Goal: Information Seeking & Learning: Learn about a topic

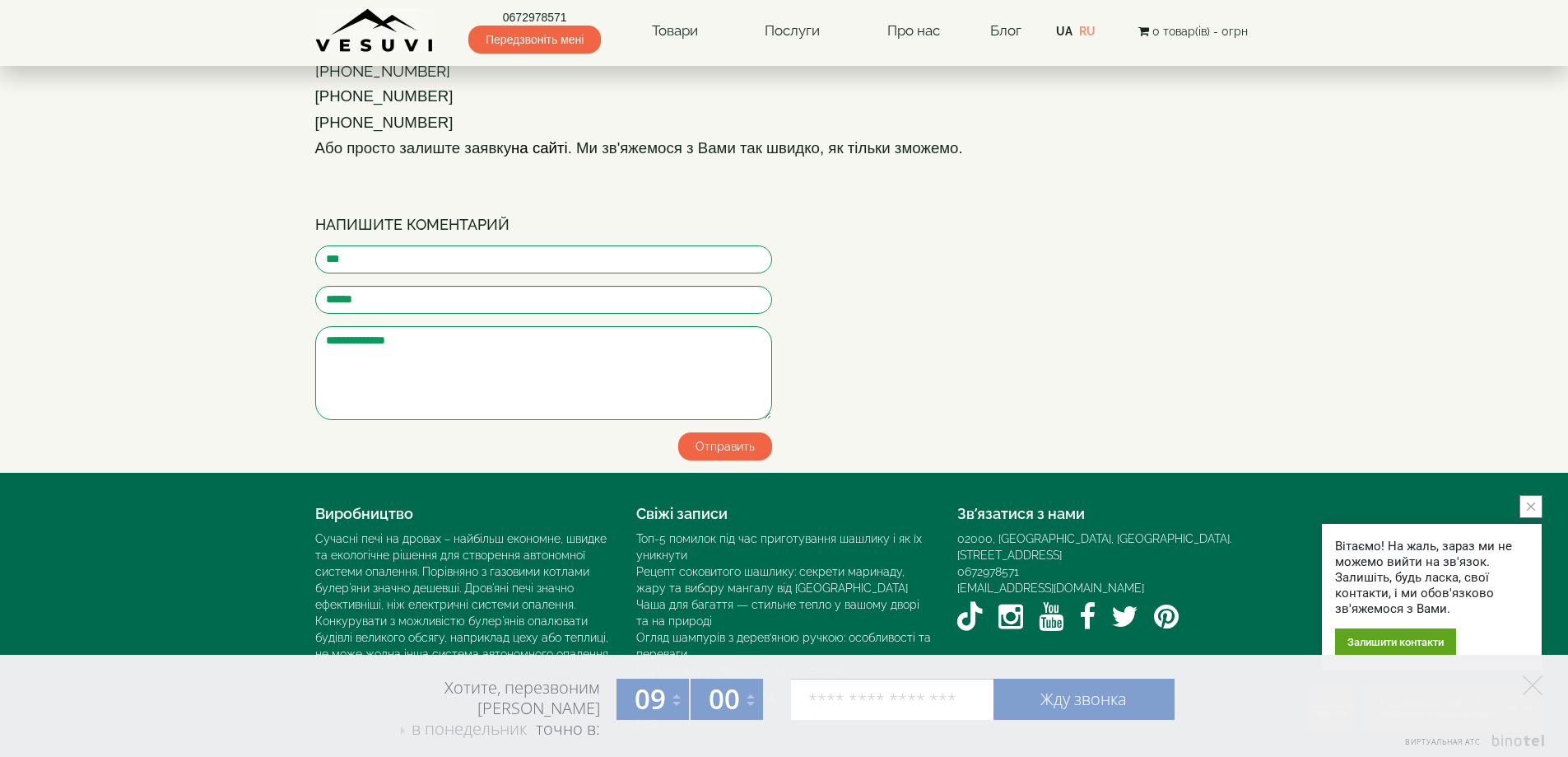
scroll to position [1976, 0]
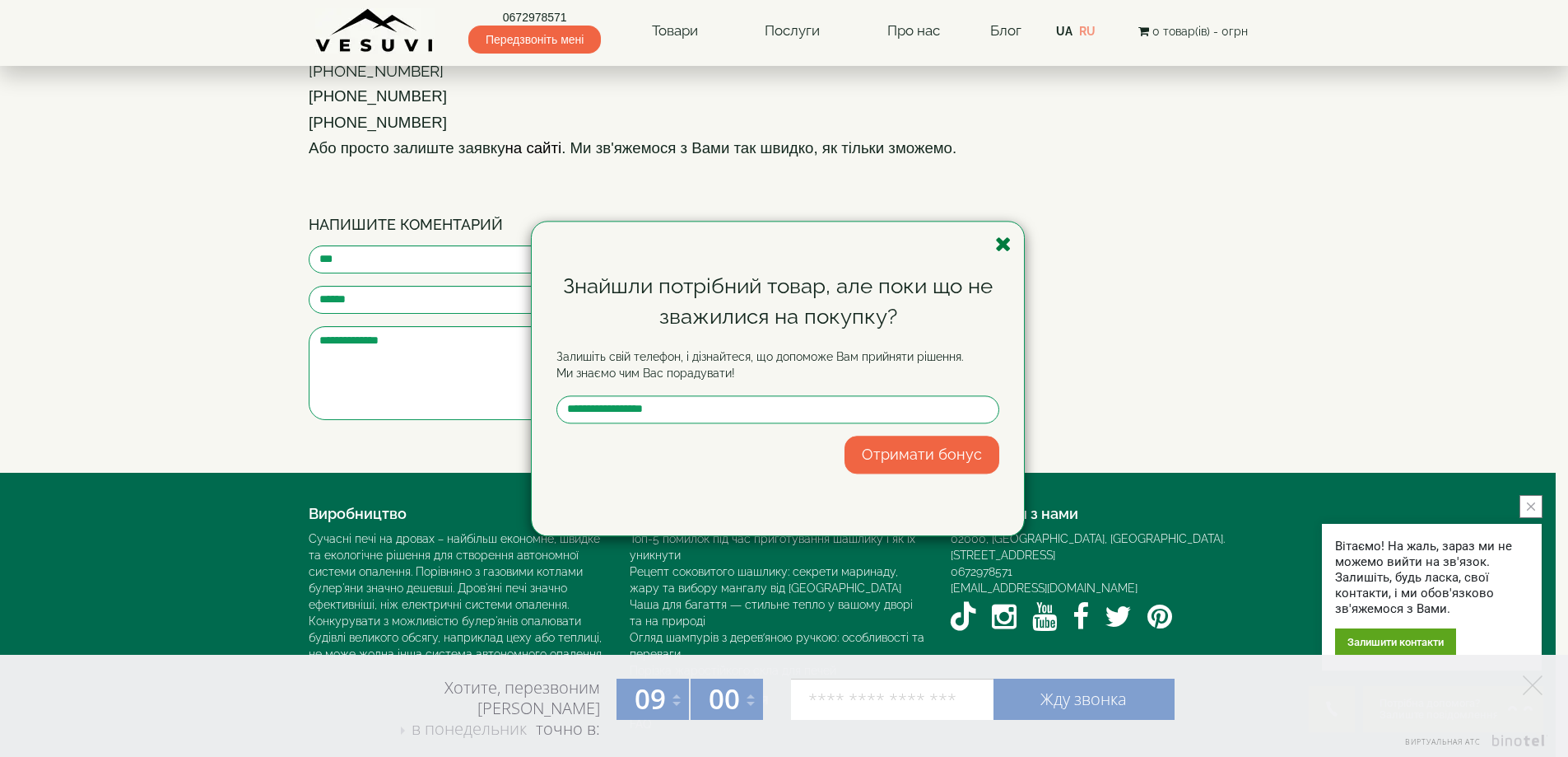
click at [1001, 244] on icon "button" at bounding box center [1003, 245] width 17 height 21
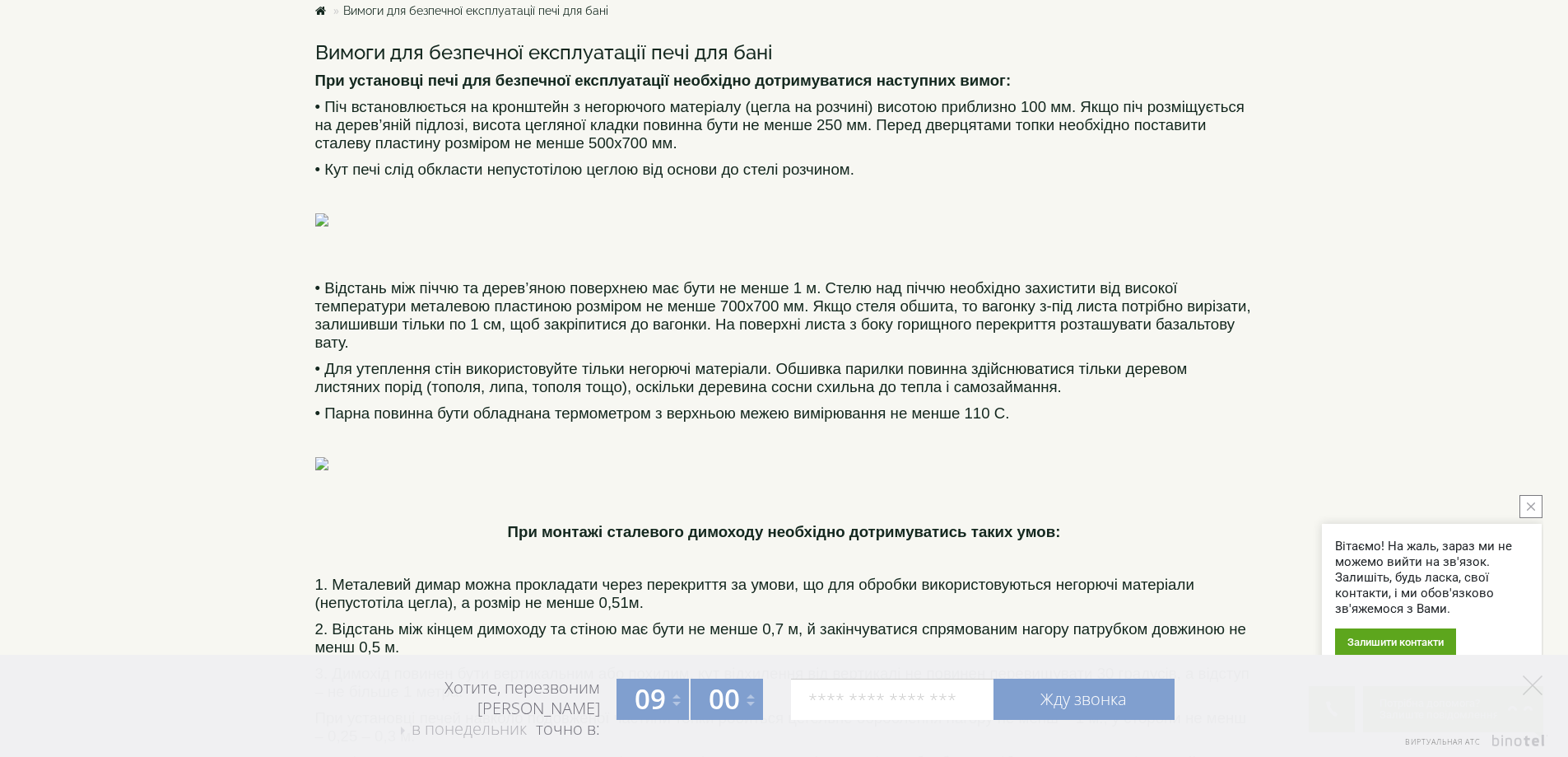
scroll to position [0, 0]
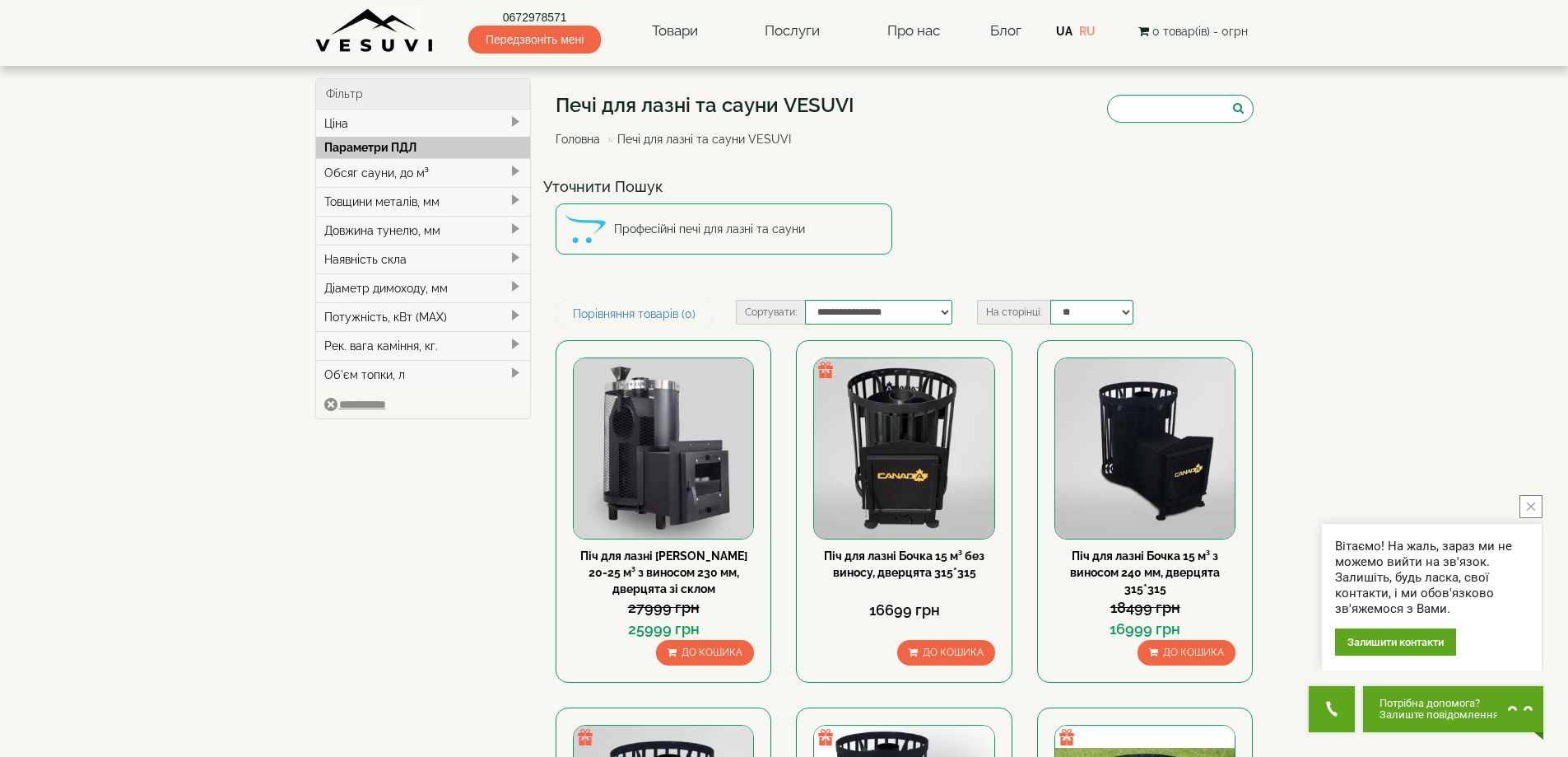
click at [515, 172] on span at bounding box center [515, 171] width 13 height 13
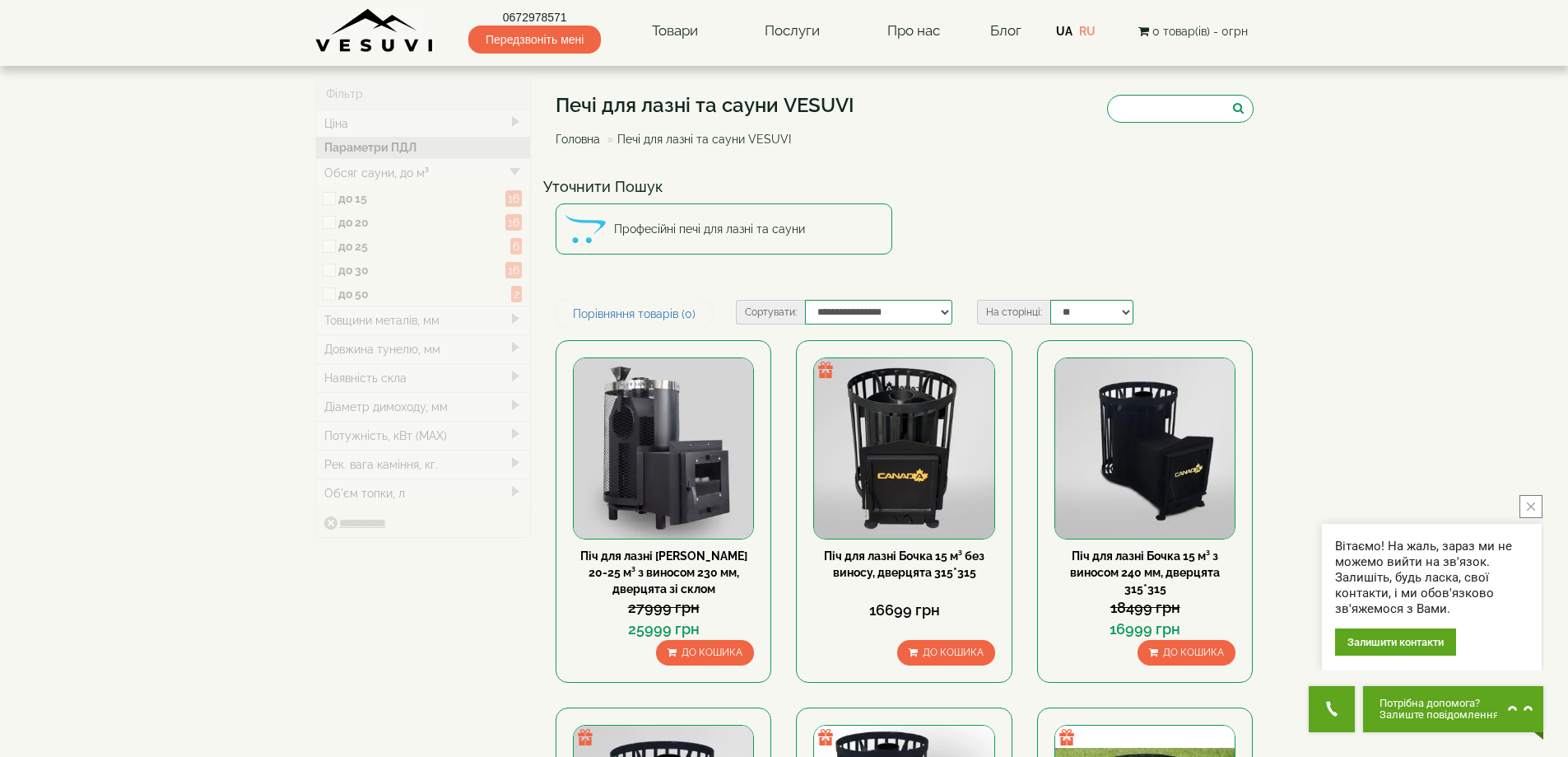
type input "*****"
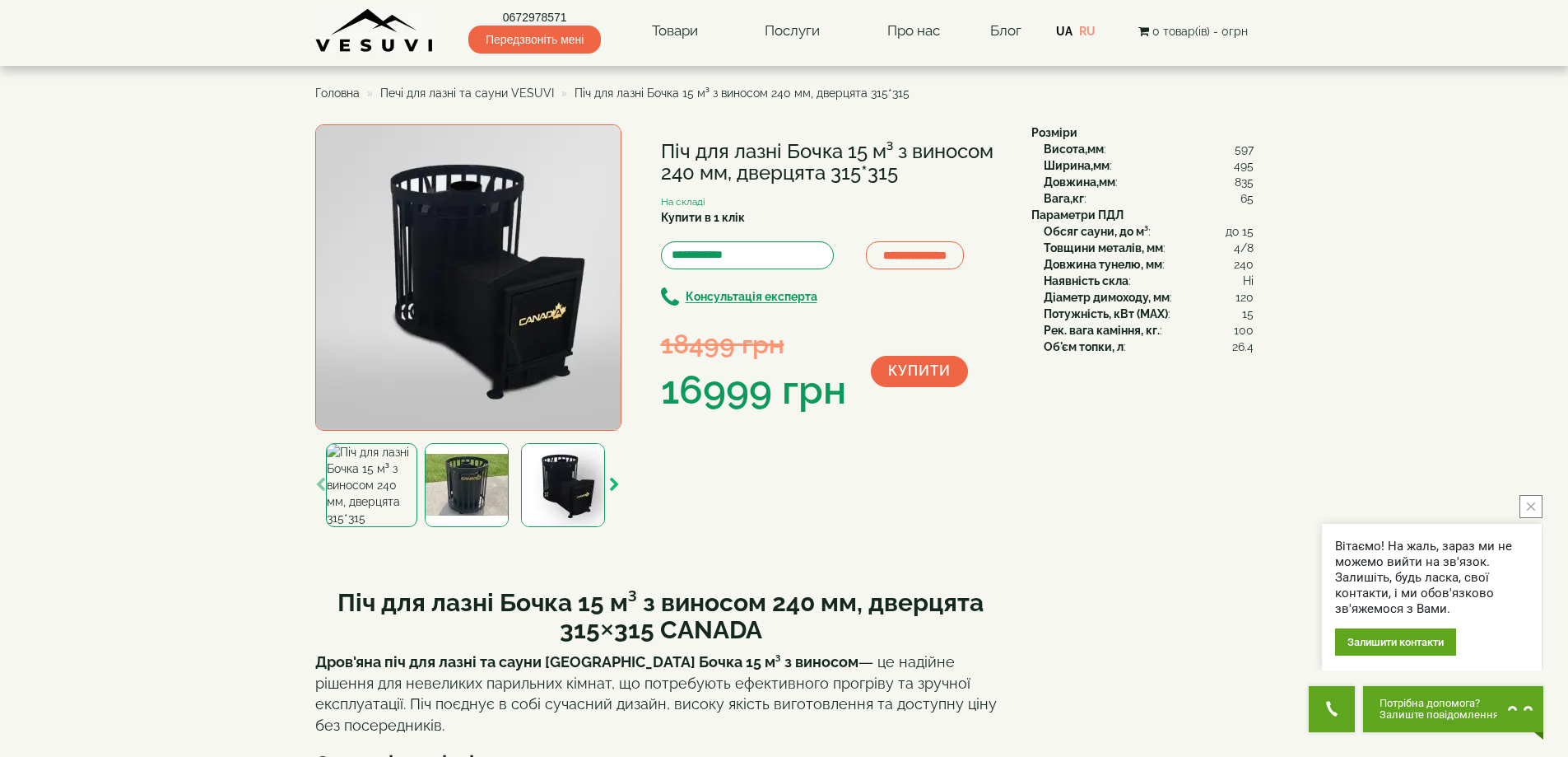
click at [614, 484] on icon "button" at bounding box center [614, 485] width 10 height 15
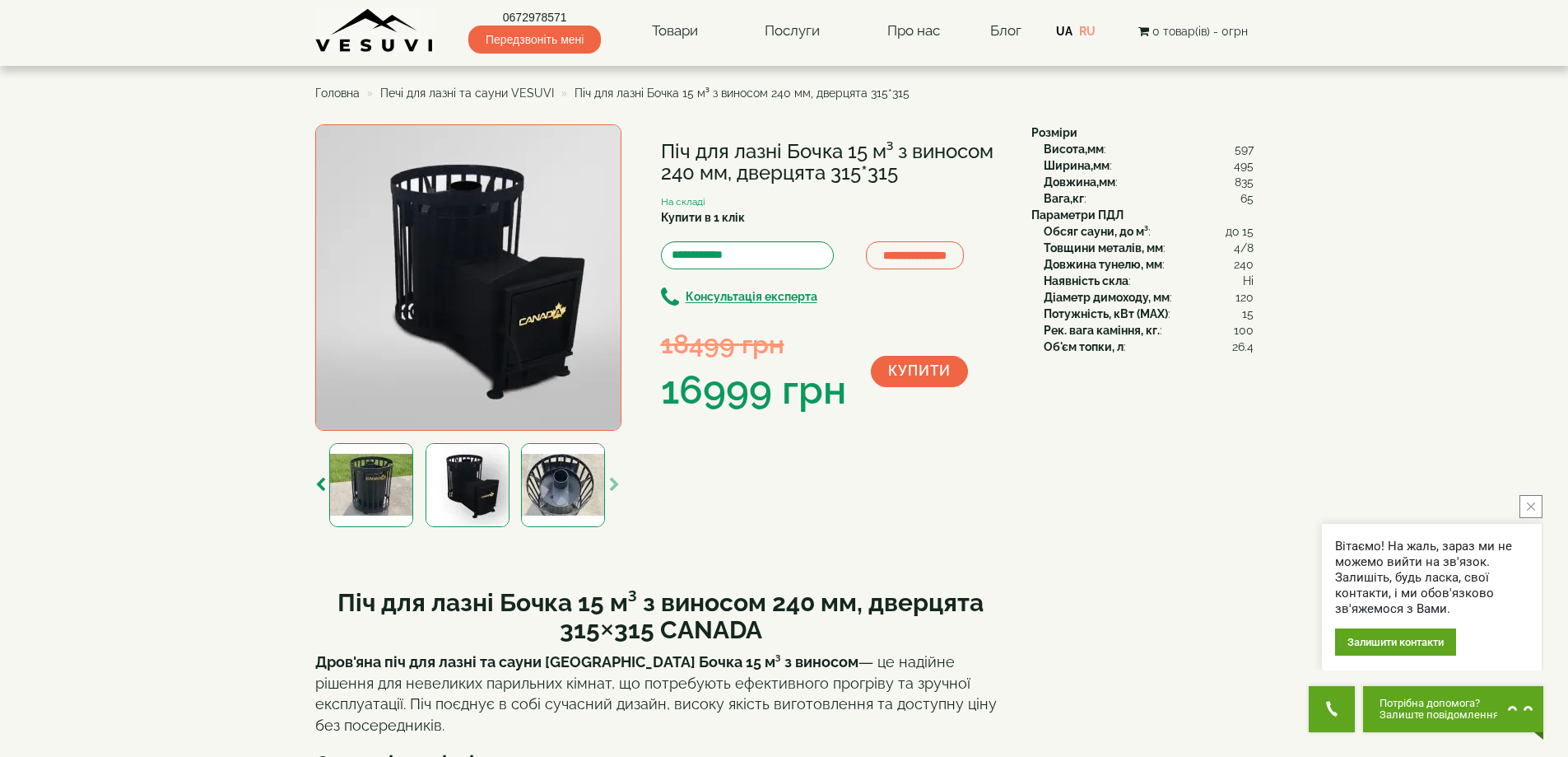
click at [614, 484] on icon "button" at bounding box center [614, 485] width 10 height 15
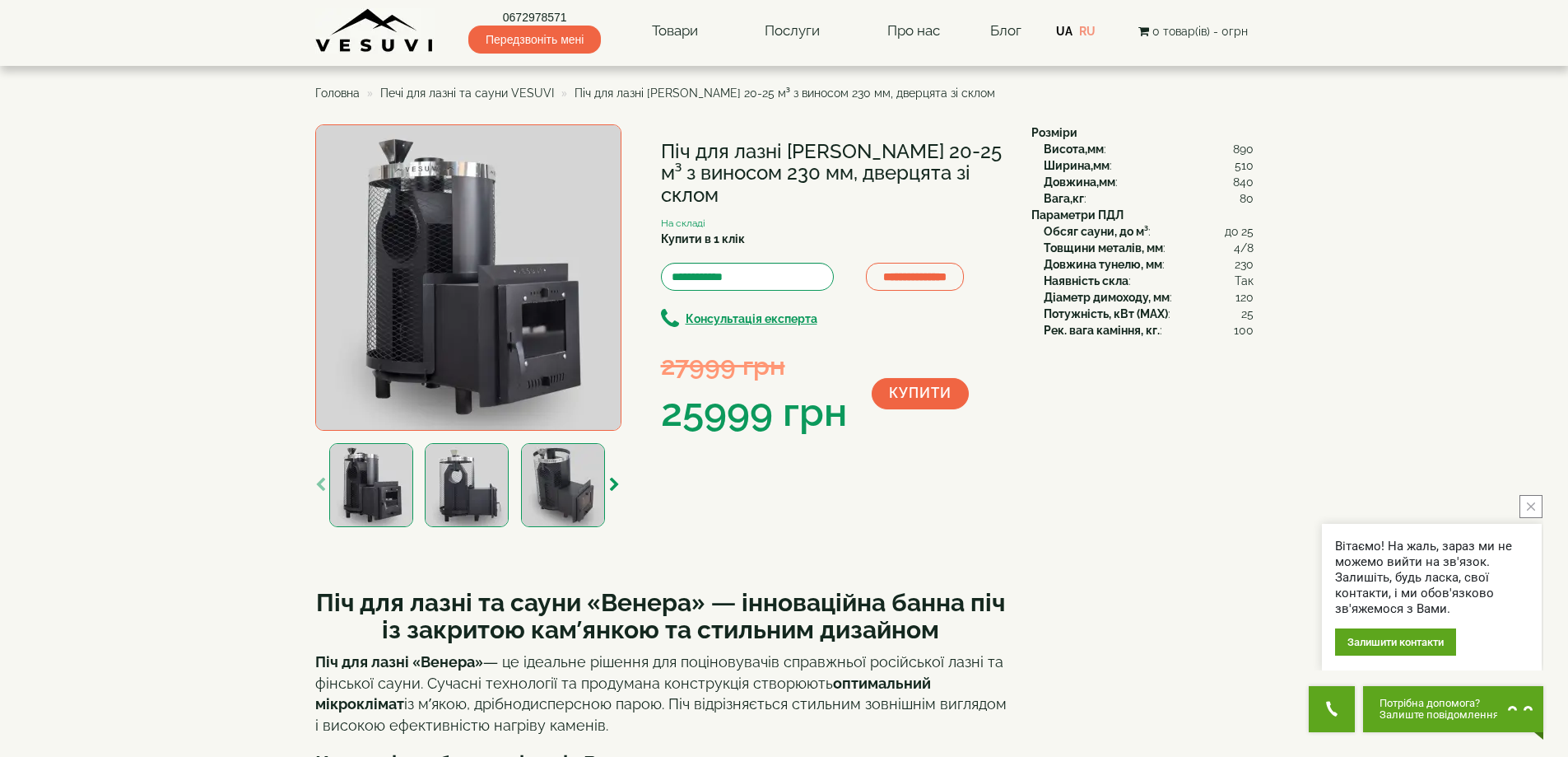
click at [567, 307] on img at bounding box center [468, 277] width 306 height 306
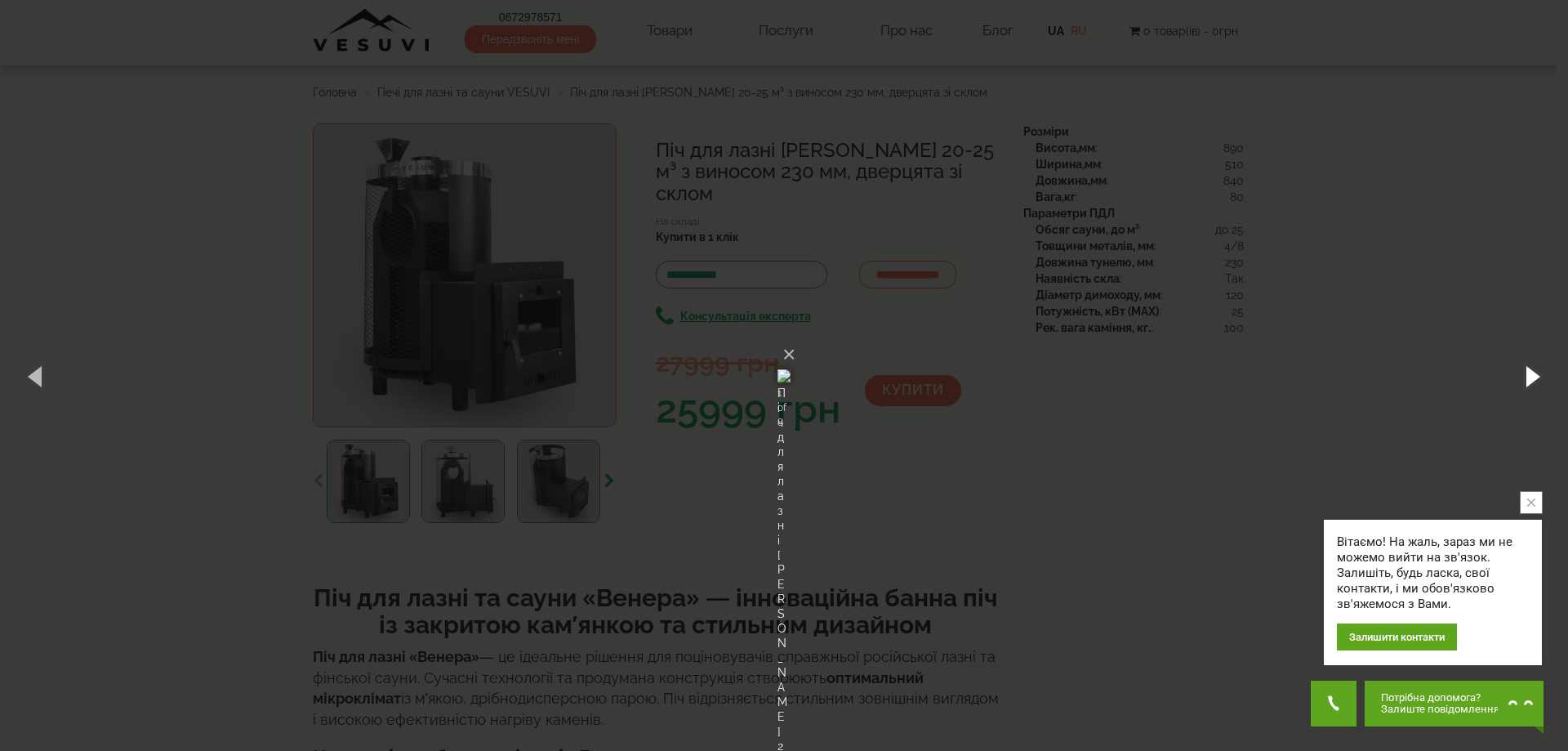
click at [1531, 382] on button "button" at bounding box center [1531, 376] width 73 height 90
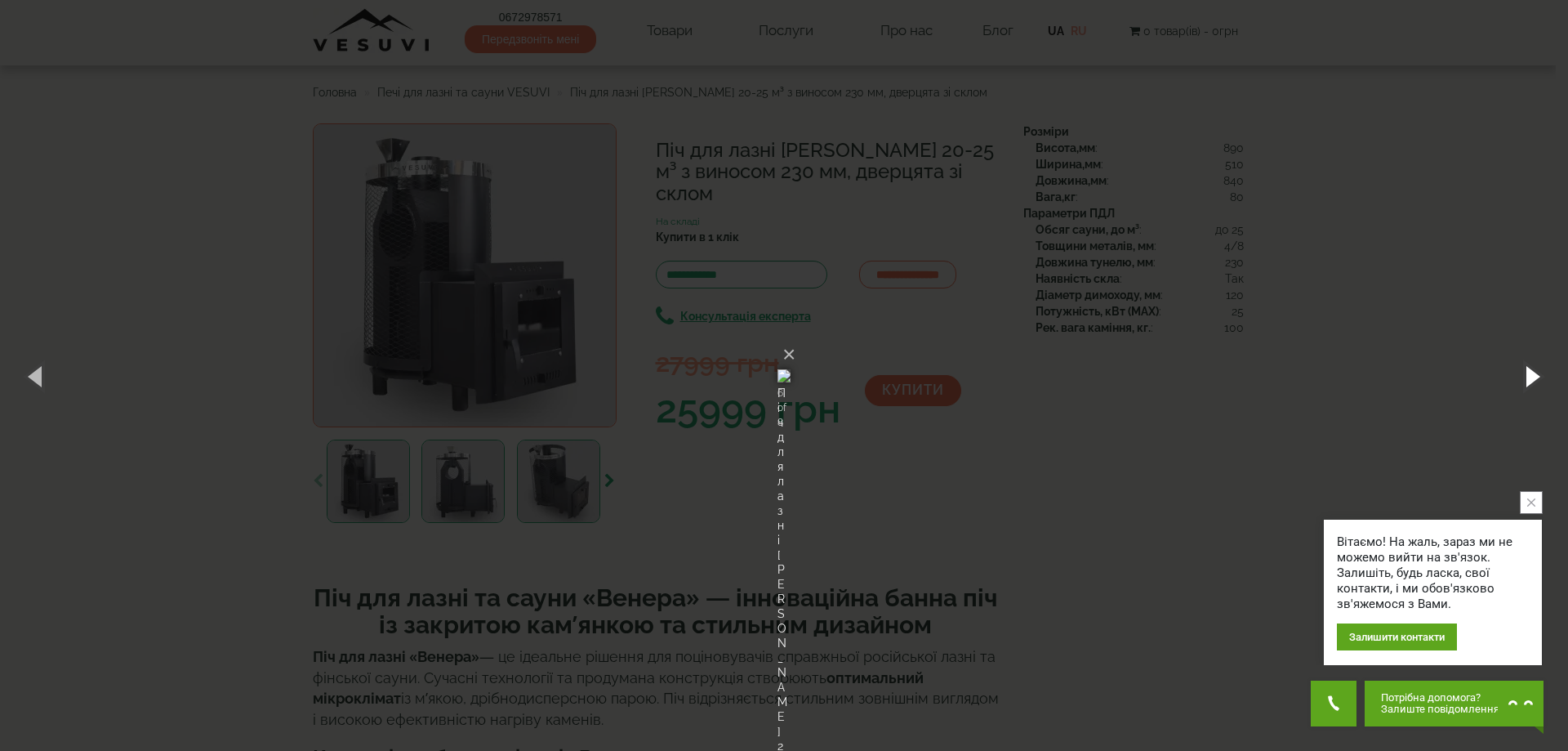
click at [1531, 382] on button "button" at bounding box center [1531, 376] width 73 height 90
click at [791, 415] on img at bounding box center [784, 376] width 13 height 78
click at [1525, 387] on button "button" at bounding box center [1531, 376] width 73 height 90
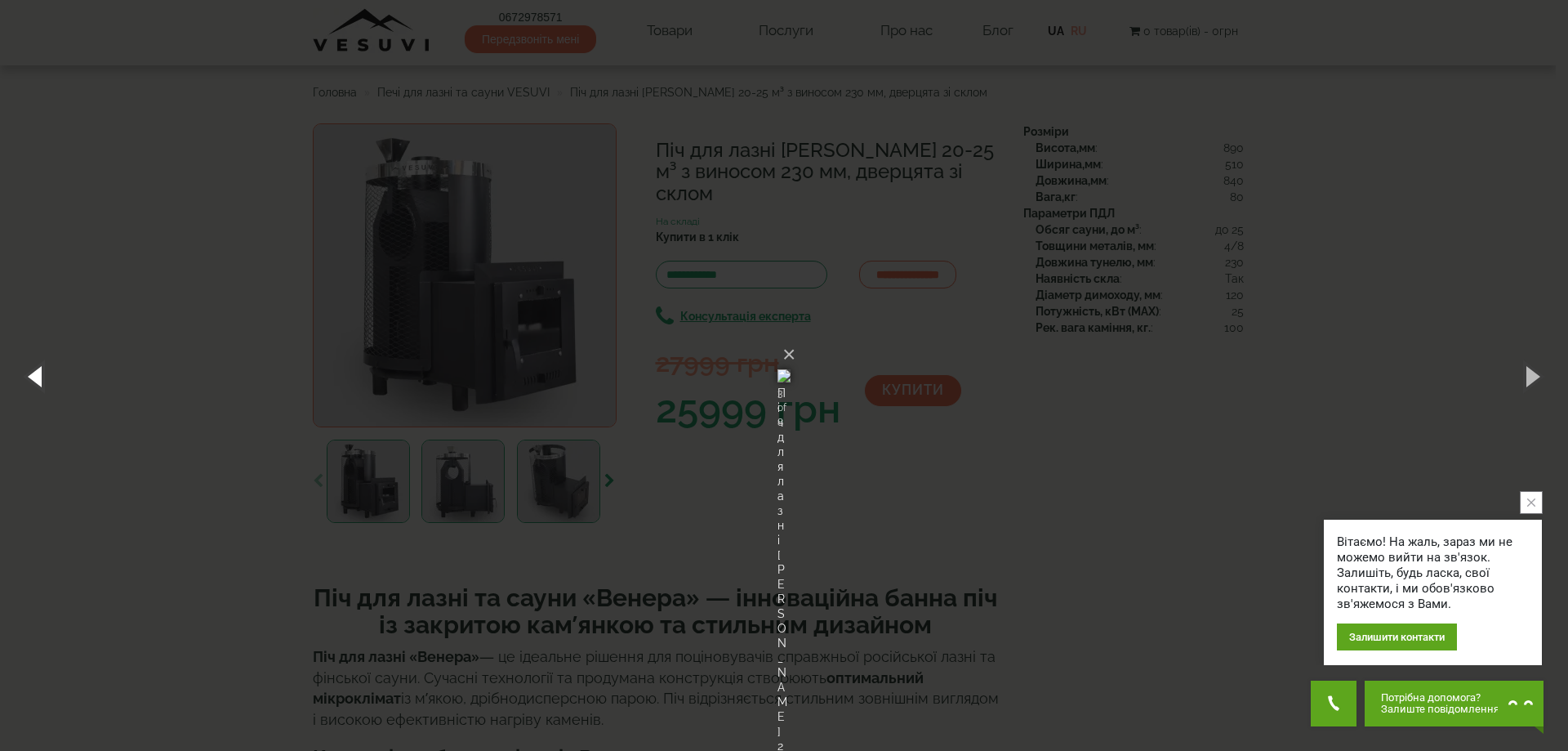
click at [34, 380] on button "button" at bounding box center [36, 376] width 73 height 90
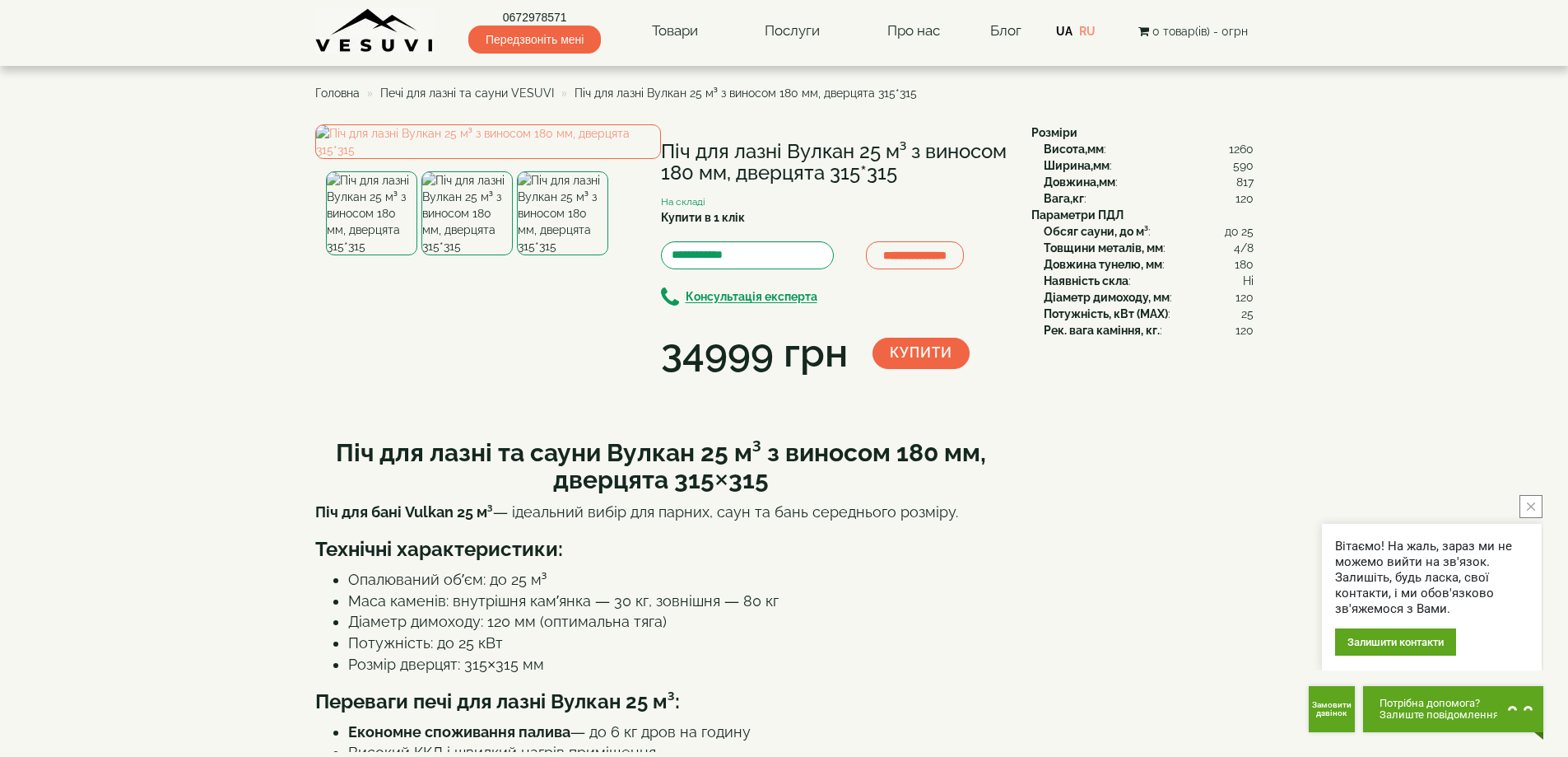
click at [567, 255] on img at bounding box center [563, 214] width 92 height 84
click at [433, 255] on img at bounding box center [467, 214] width 92 height 84
click at [578, 159] on img at bounding box center [488, 141] width 346 height 35
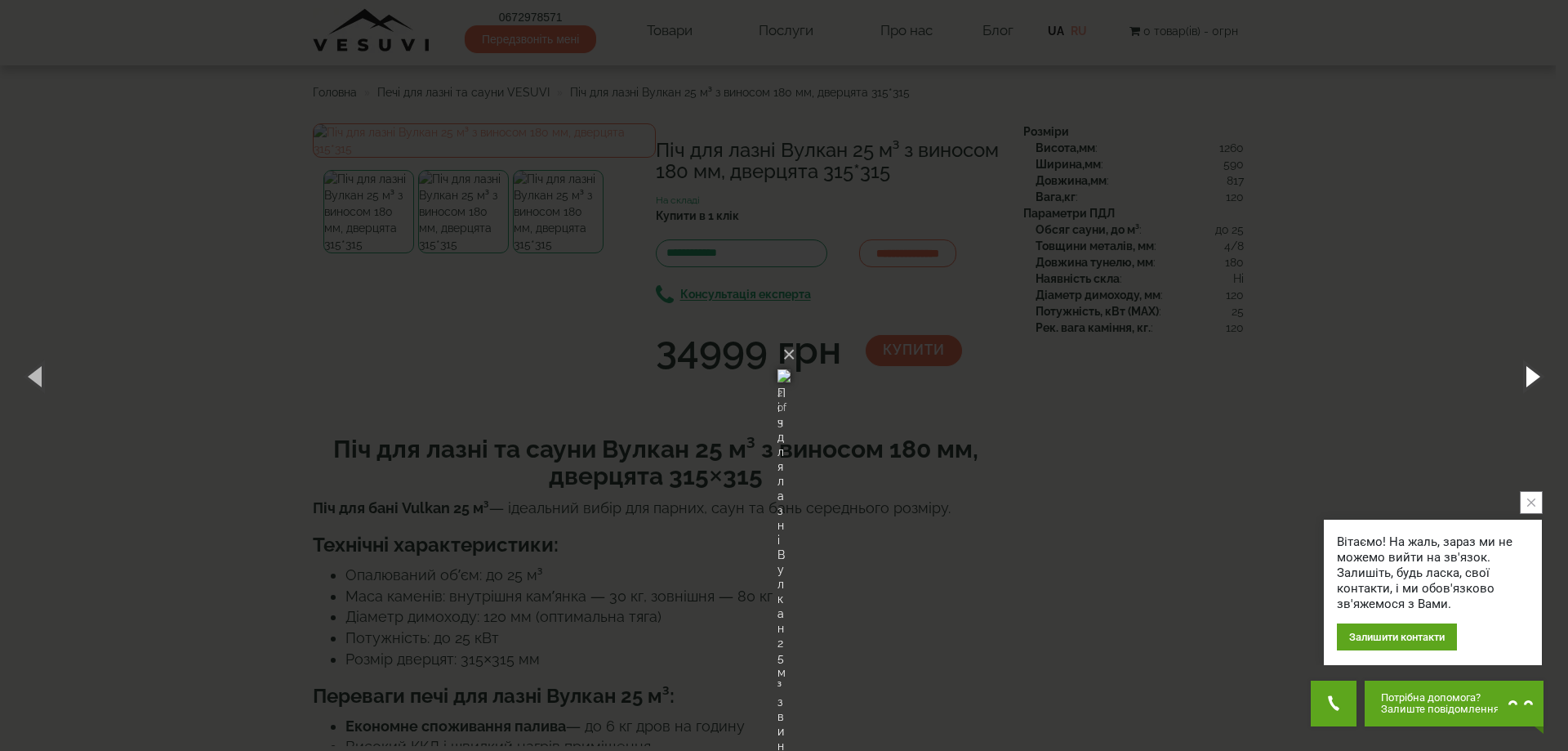
click at [1531, 383] on button "button" at bounding box center [1531, 376] width 73 height 90
click at [1532, 383] on button "button" at bounding box center [1531, 376] width 73 height 90
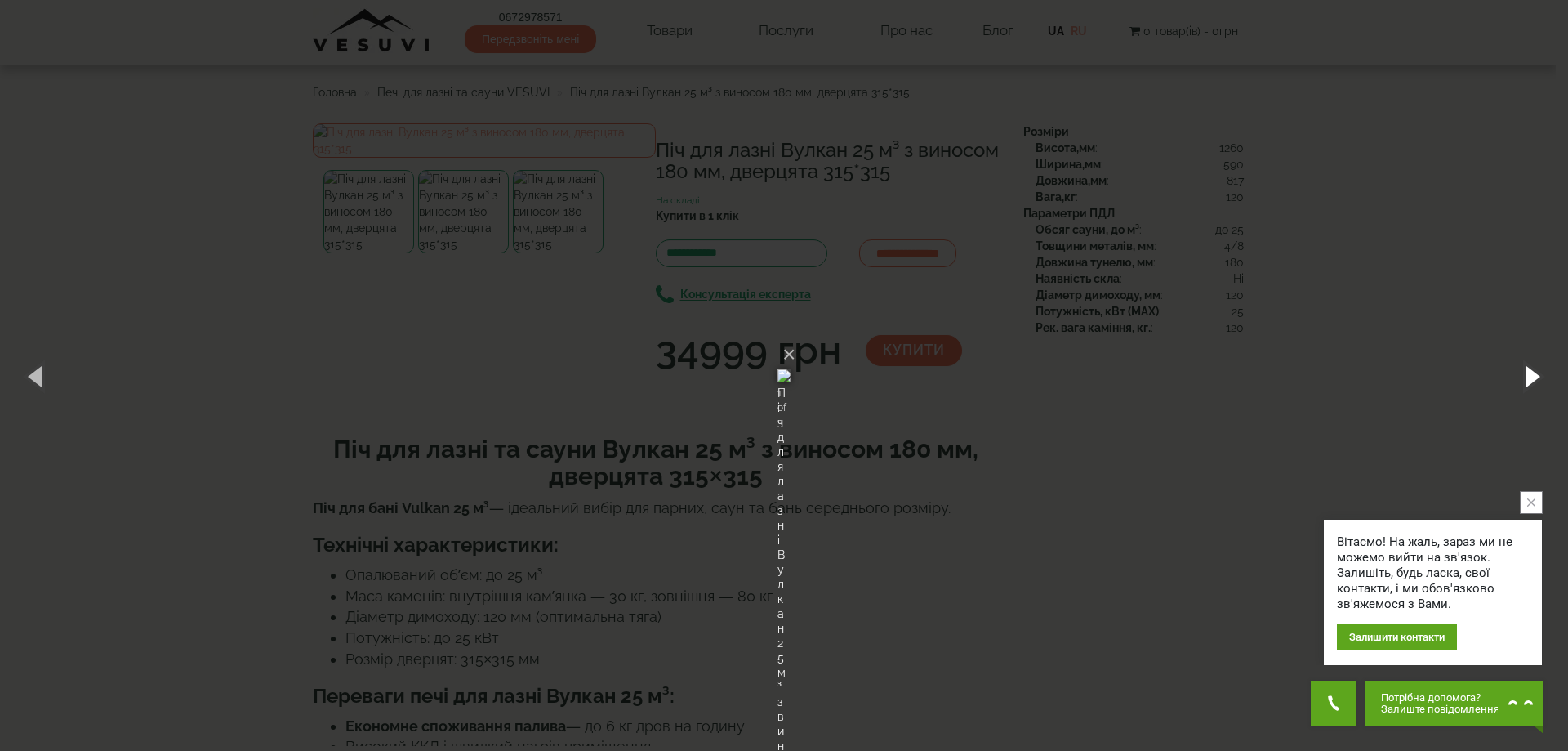
click at [1534, 384] on button "button" at bounding box center [1531, 376] width 73 height 90
click at [796, 336] on button "×" at bounding box center [789, 354] width 13 height 36
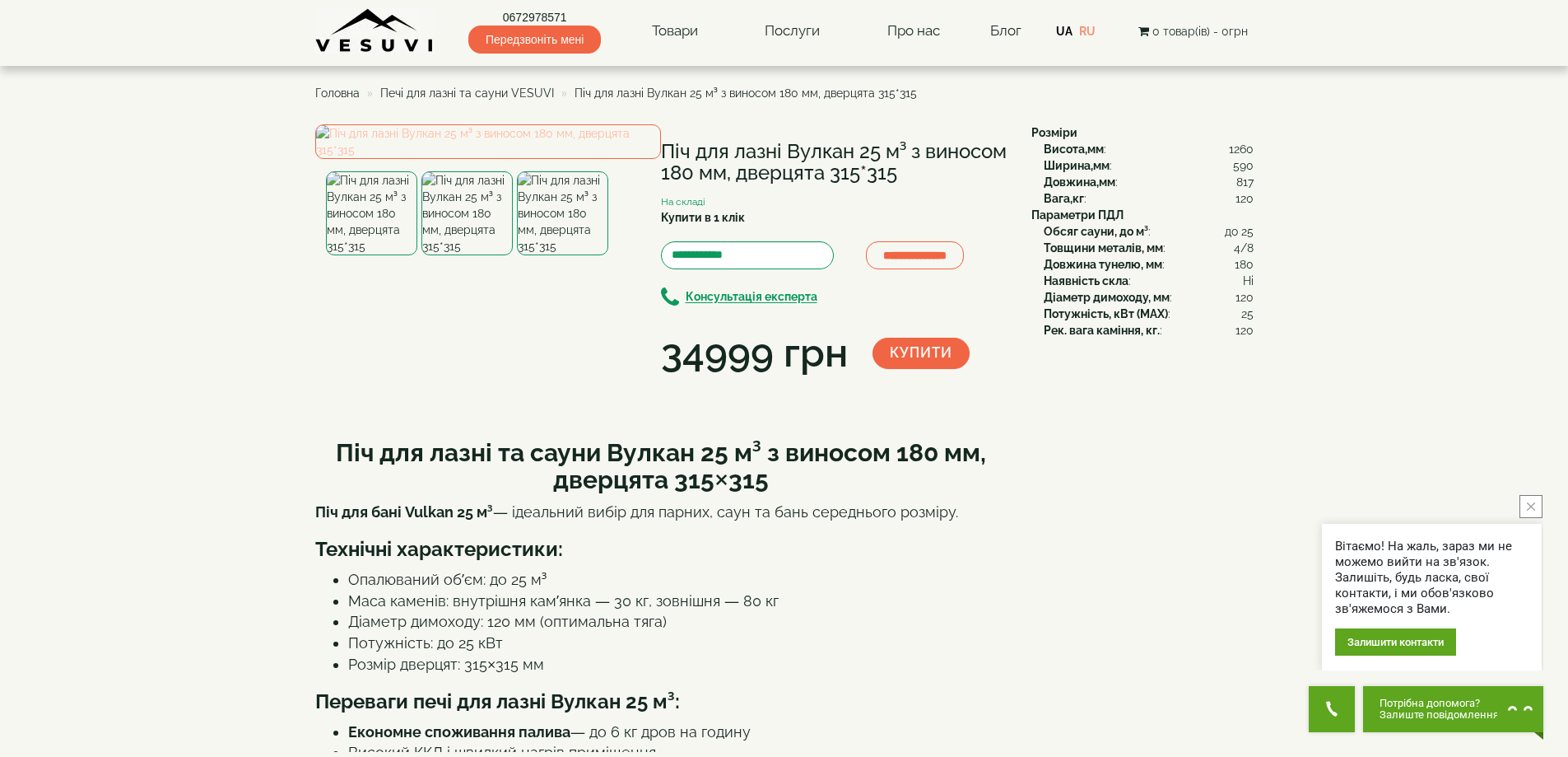
click at [556, 159] on img at bounding box center [488, 141] width 346 height 35
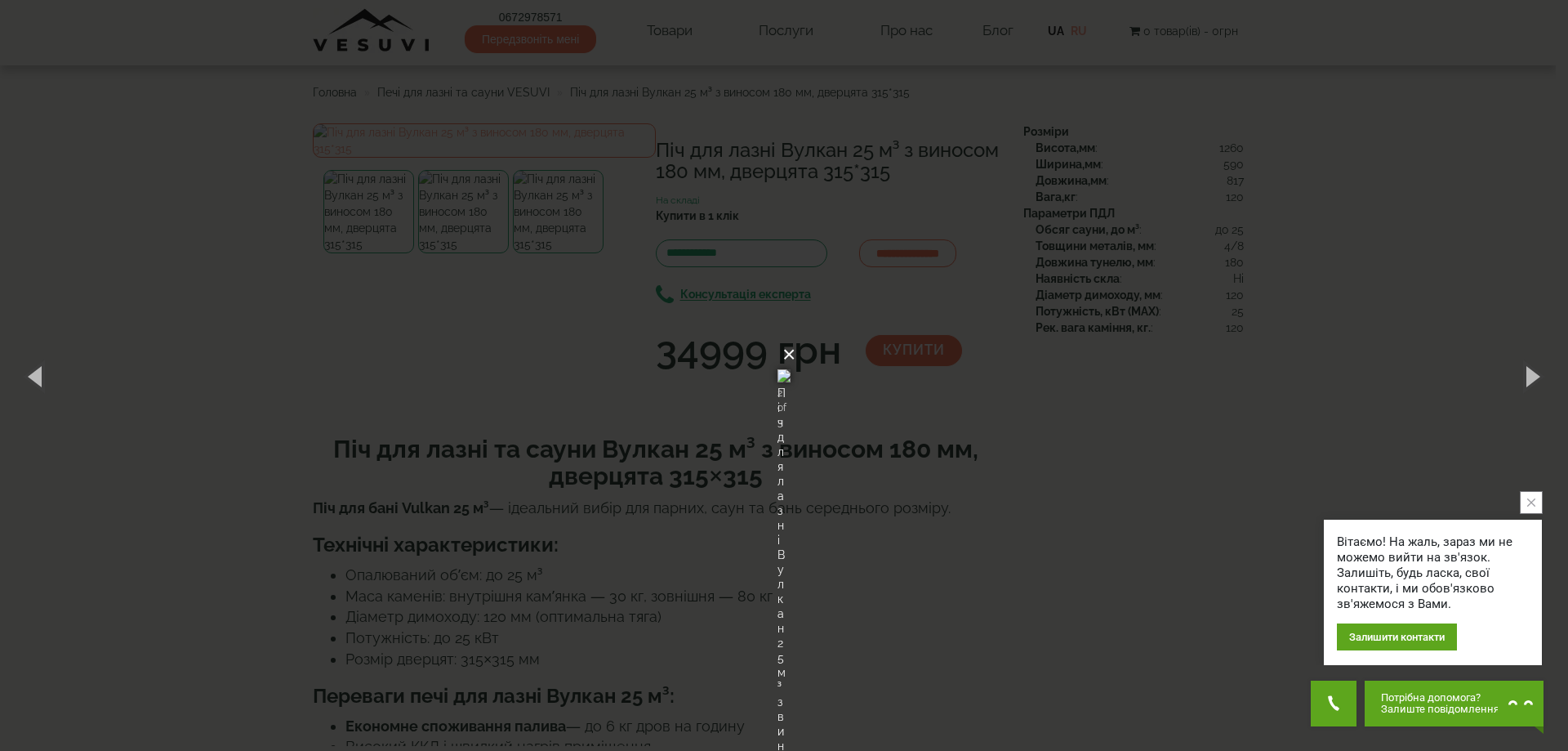
click at [796, 336] on button "×" at bounding box center [789, 354] width 13 height 36
